Goal: Find specific page/section: Find specific page/section

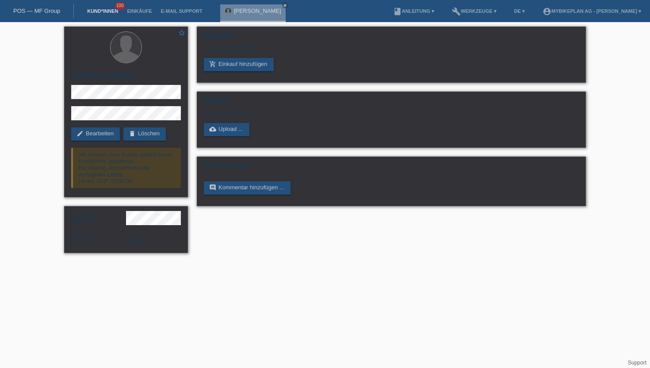
click at [108, 9] on link "Kund*innen" at bounding box center [103, 10] width 40 height 5
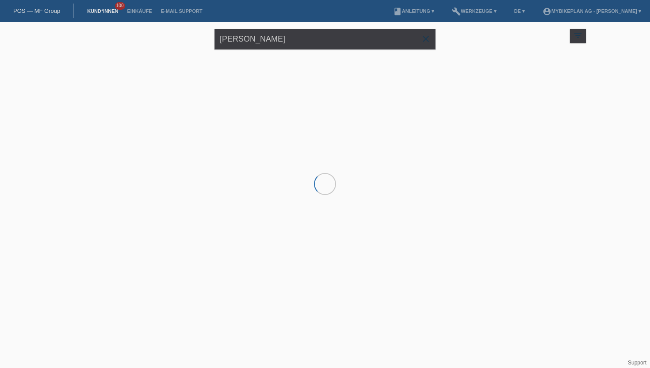
click at [270, 43] on input "denais" at bounding box center [324, 39] width 221 height 21
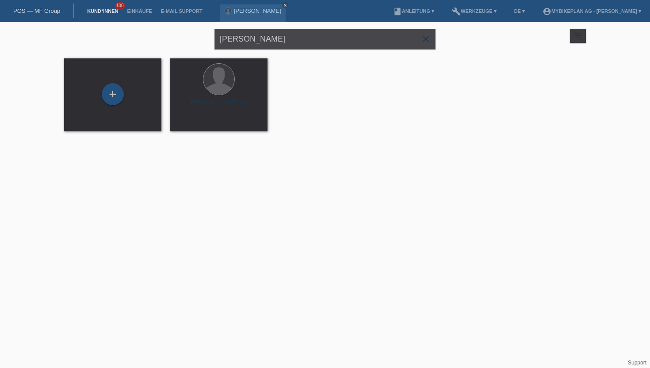
type input "stefan baumgartner"
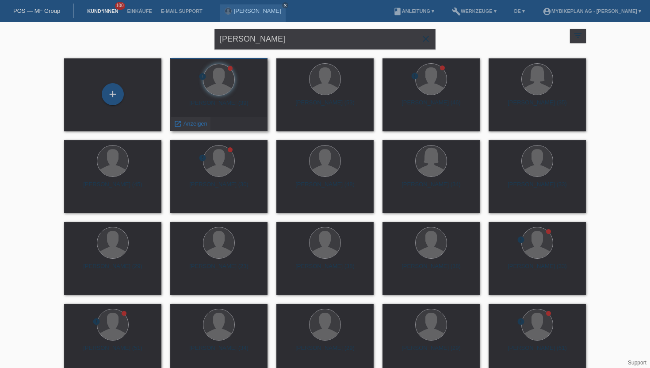
click at [194, 124] on span "Anzeigen" at bounding box center [195, 123] width 24 height 7
